Goal: Transaction & Acquisition: Purchase product/service

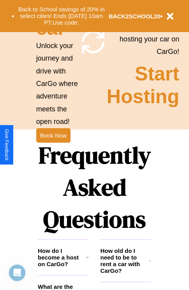
scroll to position [760, 0]
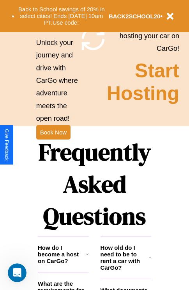
click at [53, 145] on h1 "Frequently Asked Questions" at bounding box center [95, 184] width 114 height 104
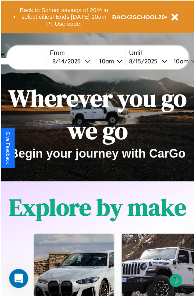
scroll to position [0, 0]
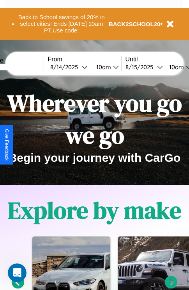
click at [26, 67] on input "text" at bounding box center [14, 67] width 59 height 6
type input "******"
click at [78, 67] on div "8 / 14 / 2025" at bounding box center [66, 66] width 32 height 7
select select "*"
select select "****"
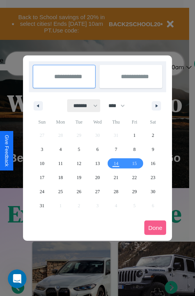
click at [82, 105] on select "******* ******** ***** ***** *** **** **** ****** ********* ******* ******** **…" at bounding box center [84, 105] width 33 height 13
select select "*"
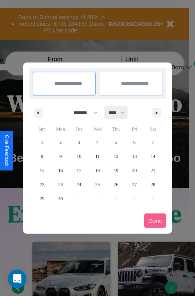
click at [120, 112] on select "**** **** **** **** **** **** **** **** **** **** **** **** **** **** **** ****…" at bounding box center [116, 112] width 23 height 13
select select "****"
click at [97, 142] on span "3" at bounding box center [97, 142] width 2 height 14
type input "**********"
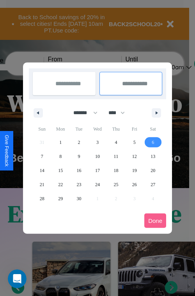
click at [153, 142] on span "6" at bounding box center [153, 142] width 2 height 14
type input "**********"
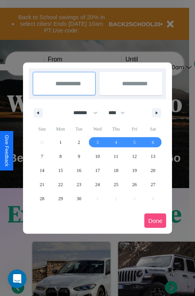
click at [155, 220] on button "Done" at bounding box center [155, 220] width 22 height 14
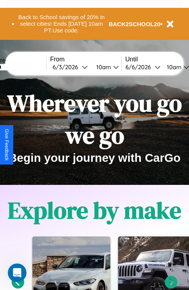
click at [112, 67] on div "10am" at bounding box center [103, 66] width 21 height 7
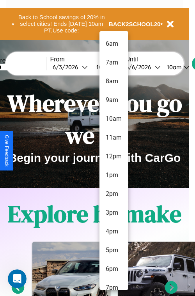
scroll to position [64, 0]
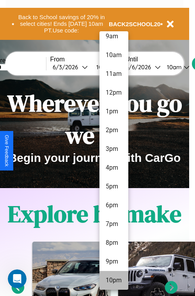
click at [114, 280] on li "10pm" at bounding box center [114, 280] width 29 height 19
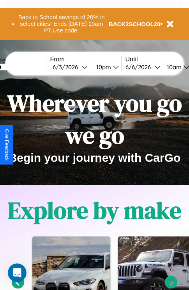
click at [183, 67] on div "10am" at bounding box center [173, 66] width 21 height 7
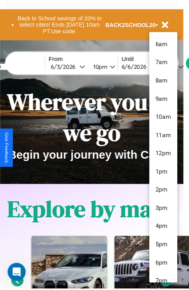
scroll to position [26, 0]
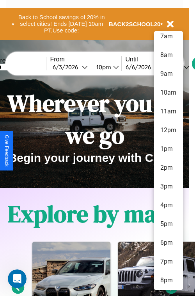
click at [168, 280] on li "8pm" at bounding box center [168, 280] width 29 height 19
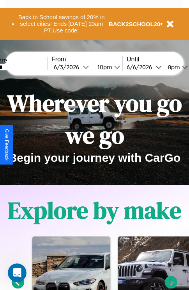
scroll to position [0, 25]
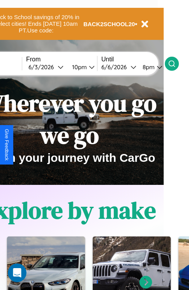
click at [176, 63] on icon at bounding box center [172, 64] width 8 height 8
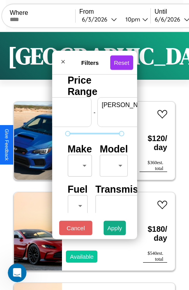
scroll to position [0, 48]
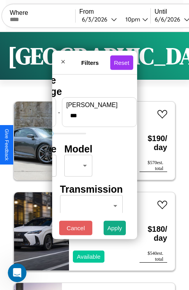
type input "***"
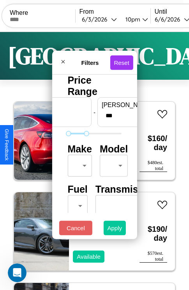
type input "*"
click at [115, 230] on button "Apply" at bounding box center [115, 228] width 23 height 14
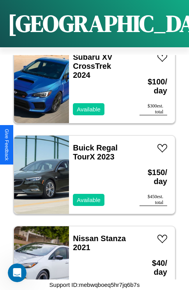
scroll to position [4649, 0]
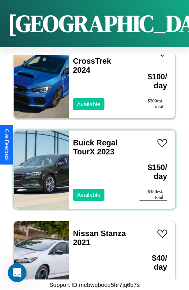
click at [92, 165] on div "Buick Regal TourX 2023 Available" at bounding box center [100, 169] width 63 height 78
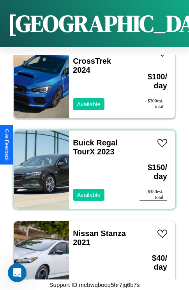
click at [92, 165] on div "Buick Regal TourX 2023 Available" at bounding box center [100, 169] width 63 height 78
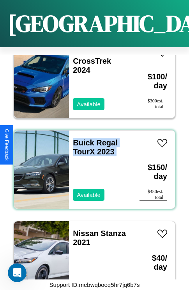
click at [92, 165] on div "Buick Regal TourX 2023 Available" at bounding box center [100, 169] width 63 height 78
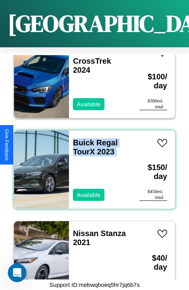
click at [92, 165] on div "Buick Regal TourX 2023 Available" at bounding box center [100, 169] width 63 height 78
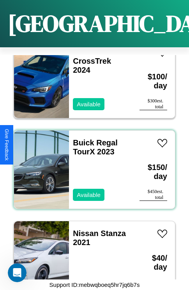
click at [92, 165] on div "Buick Regal TourX 2023 Available" at bounding box center [100, 169] width 63 height 78
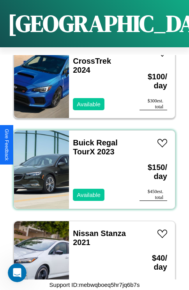
click at [92, 165] on div "Buick Regal TourX 2023 Available" at bounding box center [100, 169] width 63 height 78
click at [81, 138] on link "Buick Regal TourX 2023" at bounding box center [95, 147] width 45 height 18
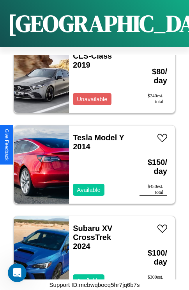
scroll to position [4468, 0]
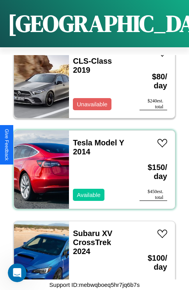
click at [92, 165] on div "Tesla Model Y 2014 Available" at bounding box center [100, 169] width 63 height 78
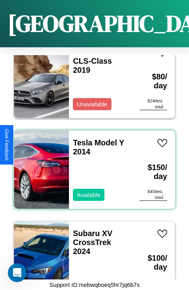
click at [92, 165] on div "Tesla Model Y 2014 Available" at bounding box center [100, 169] width 63 height 78
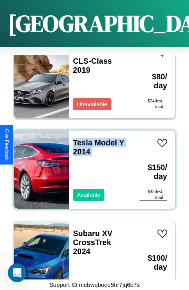
click at [92, 165] on div "Tesla Model Y 2014 Available" at bounding box center [100, 169] width 63 height 78
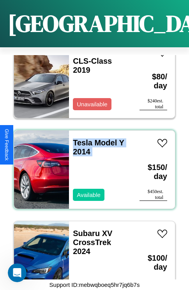
click at [92, 165] on div "Tesla Model Y 2014 Available" at bounding box center [100, 169] width 63 height 78
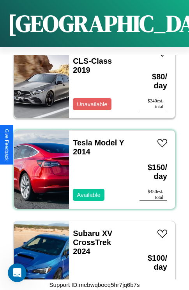
click at [92, 165] on div "Tesla Model Y 2014 Available" at bounding box center [100, 169] width 63 height 78
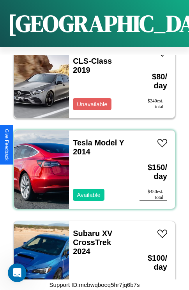
click at [92, 165] on div "Tesla Model Y 2014 Available" at bounding box center [100, 169] width 63 height 78
click at [80, 138] on link "Tesla Model Y 2014" at bounding box center [98, 147] width 51 height 18
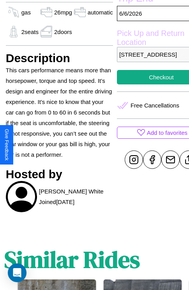
scroll to position [276, 25]
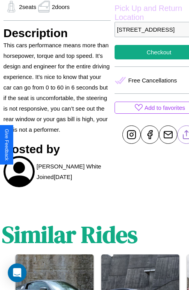
click at [187, 136] on line at bounding box center [187, 132] width 0 height 5
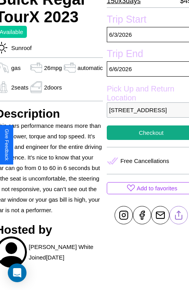
scroll to position [194, 33]
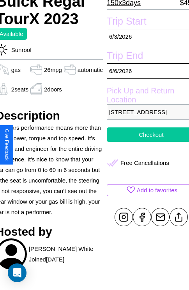
click at [145, 142] on button "Checkout" at bounding box center [151, 134] width 89 height 14
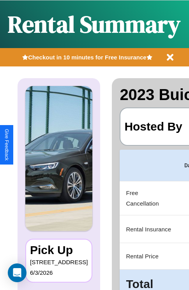
scroll to position [0, 153]
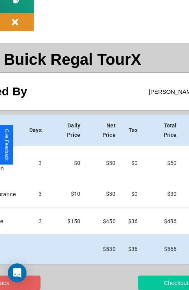
click at [151, 282] on button "Checkout" at bounding box center [176, 282] width 76 height 14
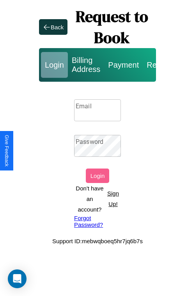
click at [98, 110] on input "Email" at bounding box center [97, 110] width 47 height 22
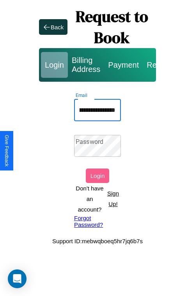
scroll to position [0, 44]
type input "**********"
click at [98, 221] on link "Forgot Password?" at bounding box center [97, 220] width 47 height 13
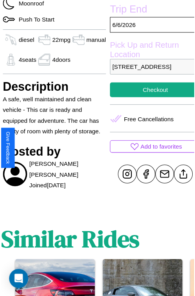
scroll to position [215, 28]
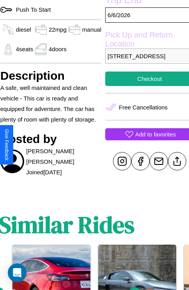
click at [144, 139] on p "Add to favorites" at bounding box center [155, 134] width 41 height 11
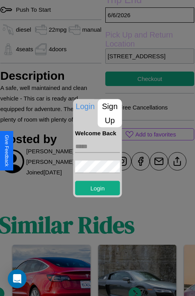
click at [110, 113] on p "Sign Up" at bounding box center [110, 113] width 24 height 28
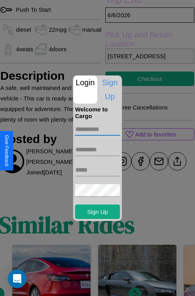
click at [98, 129] on input "text" at bounding box center [97, 129] width 45 height 12
type input "******"
click at [98, 149] on input "text" at bounding box center [97, 149] width 45 height 12
type input "********"
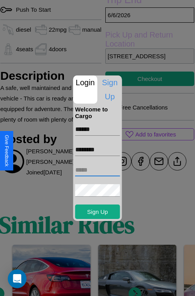
click at [98, 169] on input "text" at bounding box center [97, 170] width 45 height 12
type input "**********"
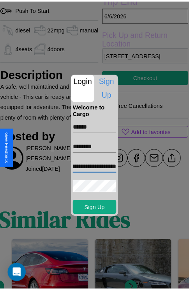
scroll to position [0, 0]
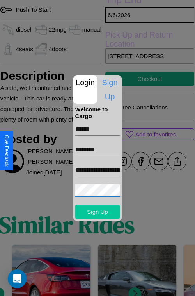
click at [98, 211] on button "Sign Up" at bounding box center [97, 211] width 45 height 14
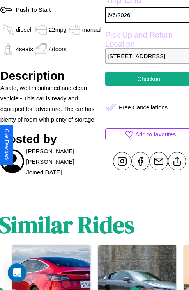
scroll to position [242, 28]
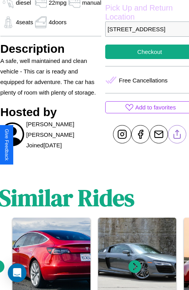
click at [178, 135] on line at bounding box center [178, 132] width 0 height 5
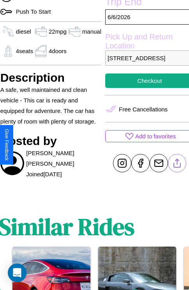
scroll to position [159, 28]
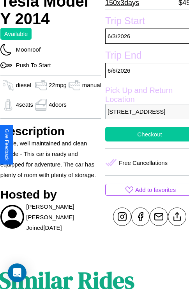
click at [144, 141] on button "Checkout" at bounding box center [149, 134] width 89 height 14
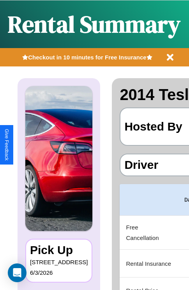
scroll to position [0, 153]
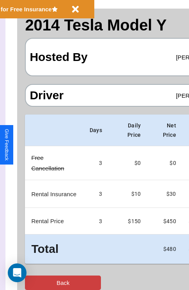
click at [38, 282] on button "Back" at bounding box center [63, 282] width 76 height 14
